Goal: Information Seeking & Learning: Learn about a topic

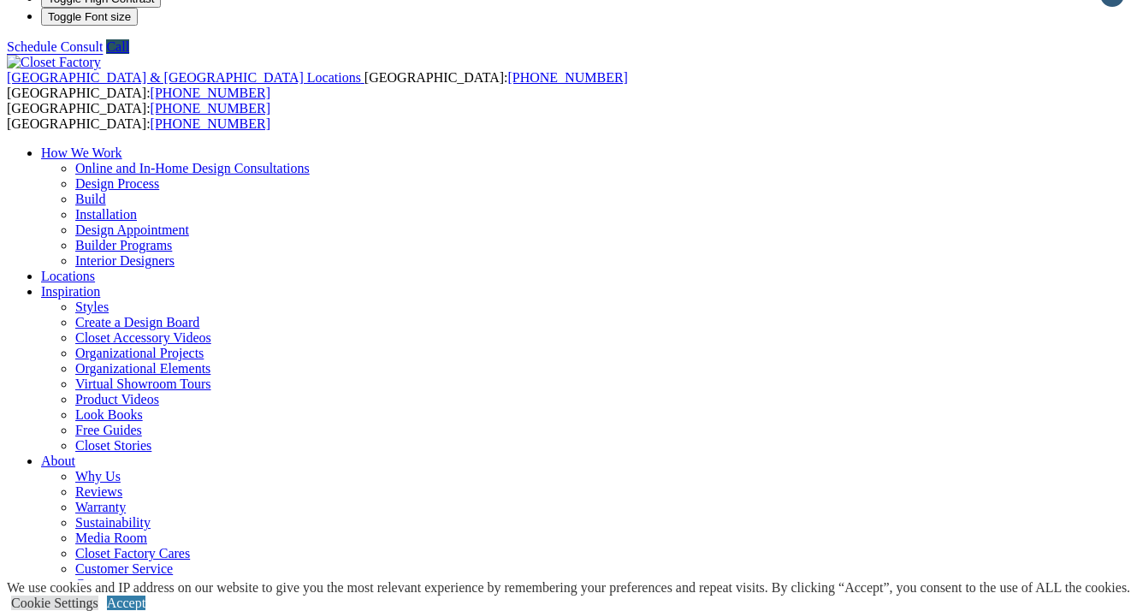
scroll to position [18, 0]
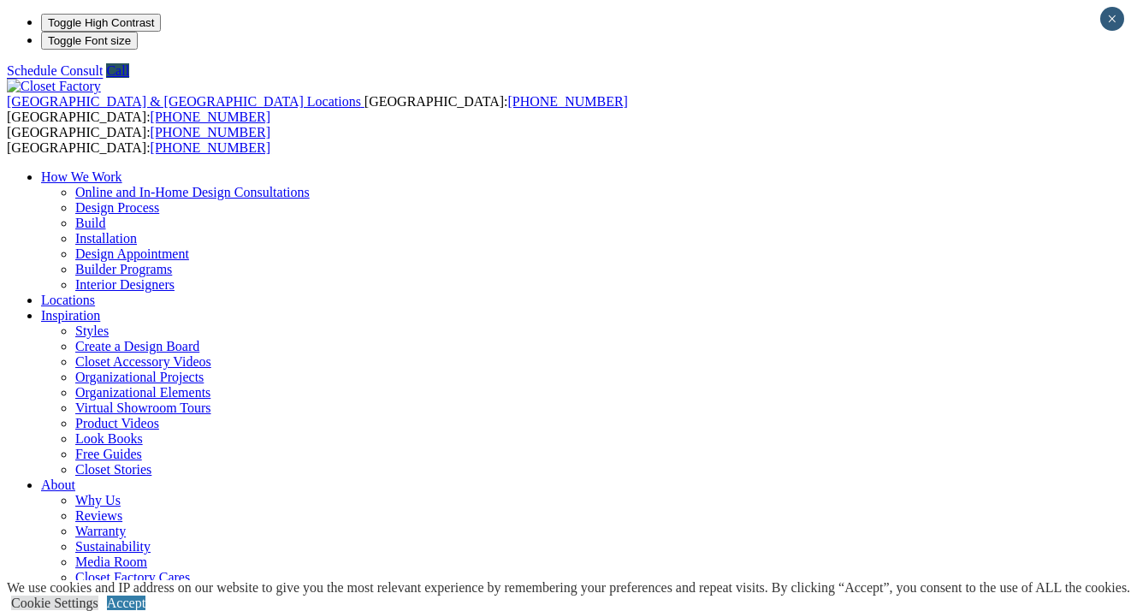
scroll to position [9, 0]
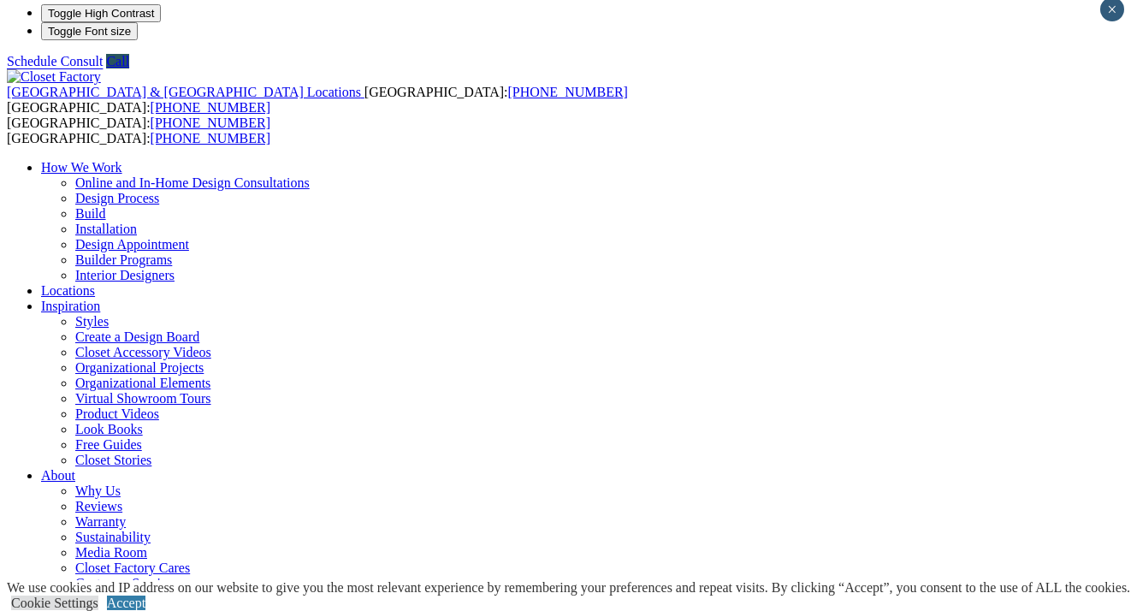
click at [806, 160] on ul "How We Work Online and In-Home Design Consultations Design Process Build Instal…" at bounding box center [565, 398] width 1117 height 477
click at [145, 595] on link "Accept" at bounding box center [126, 602] width 38 height 15
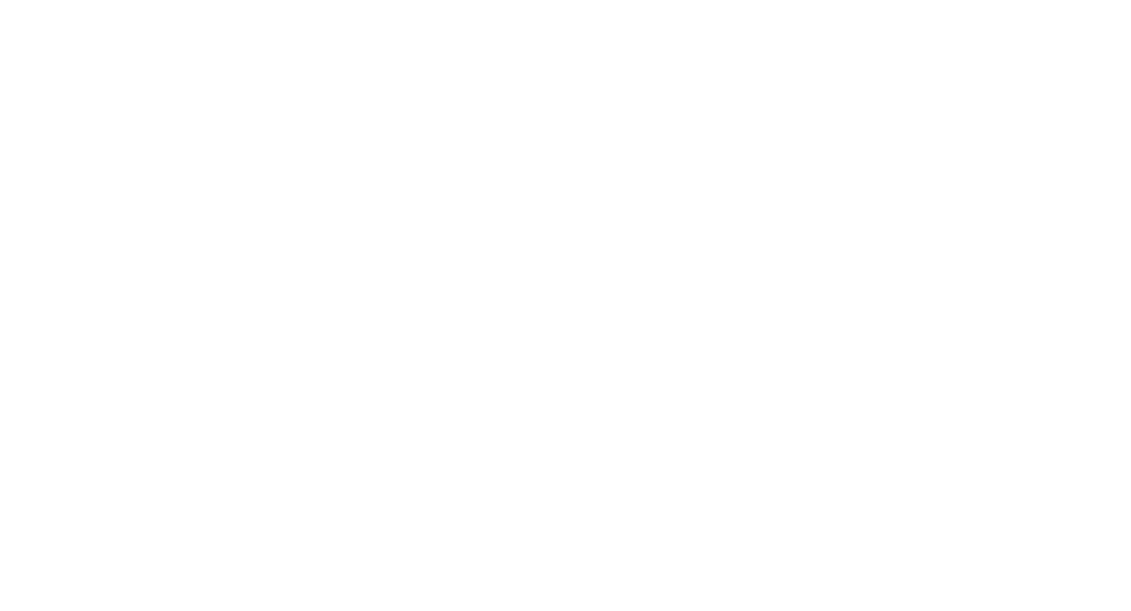
scroll to position [3142, 0]
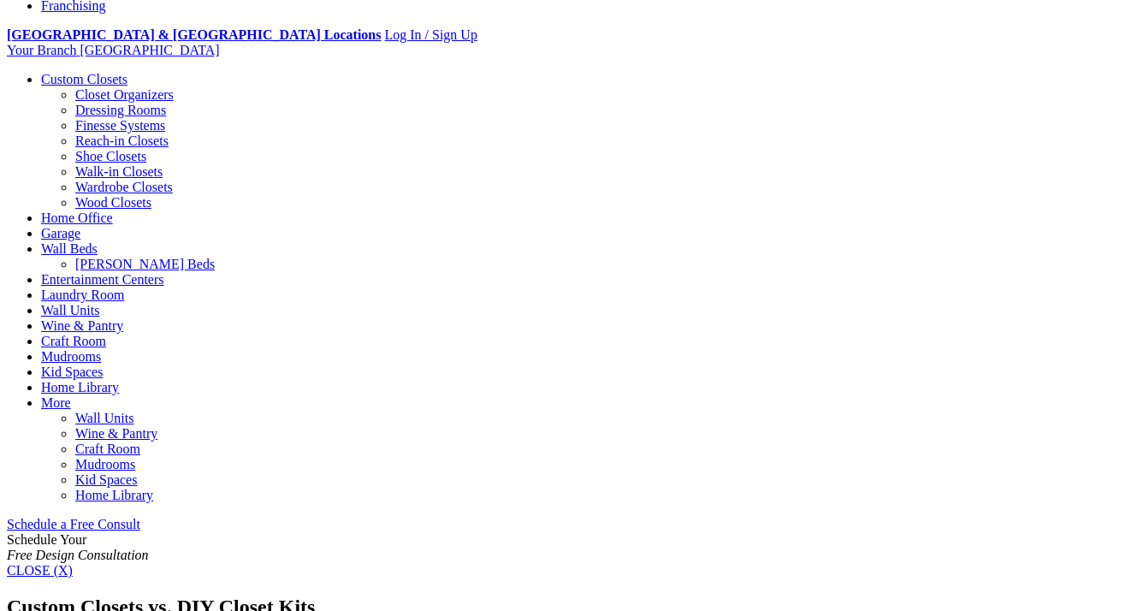
scroll to position [630, 0]
